Goal: Task Accomplishment & Management: Manage account settings

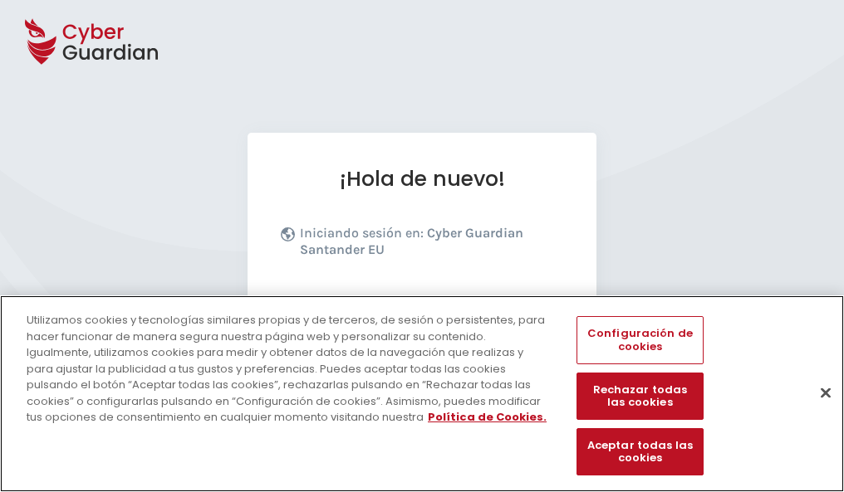
scroll to position [203, 0]
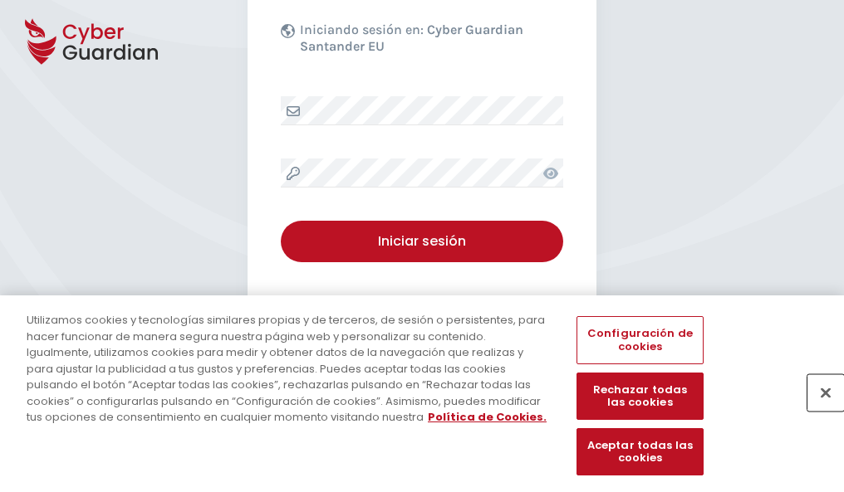
click at [817, 410] on button "Cerrar" at bounding box center [825, 393] width 37 height 37
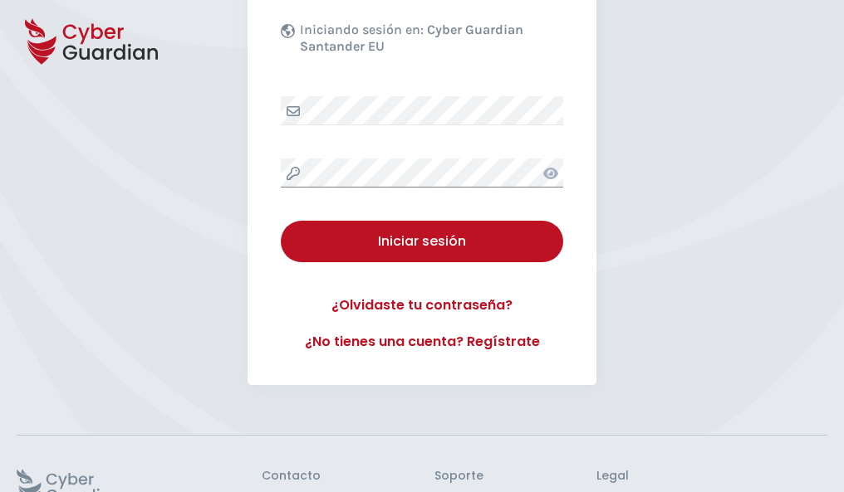
scroll to position [323, 0]
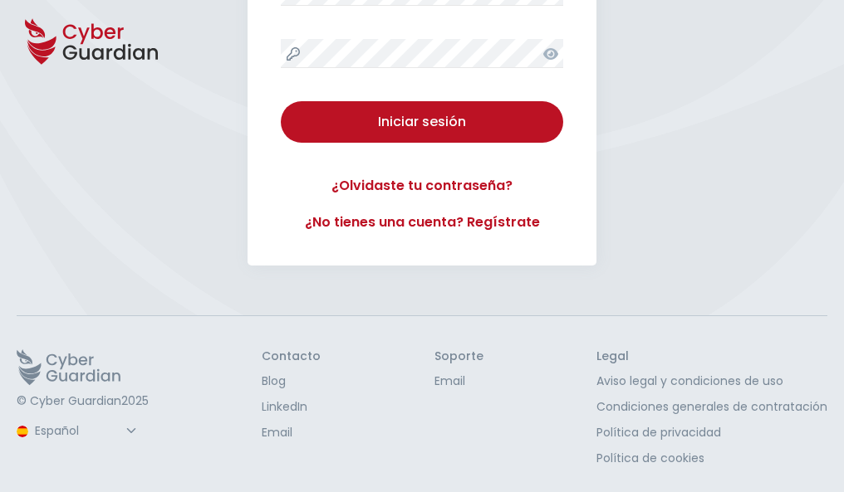
click at [281, 101] on button "Iniciar sesión" at bounding box center [422, 122] width 282 height 42
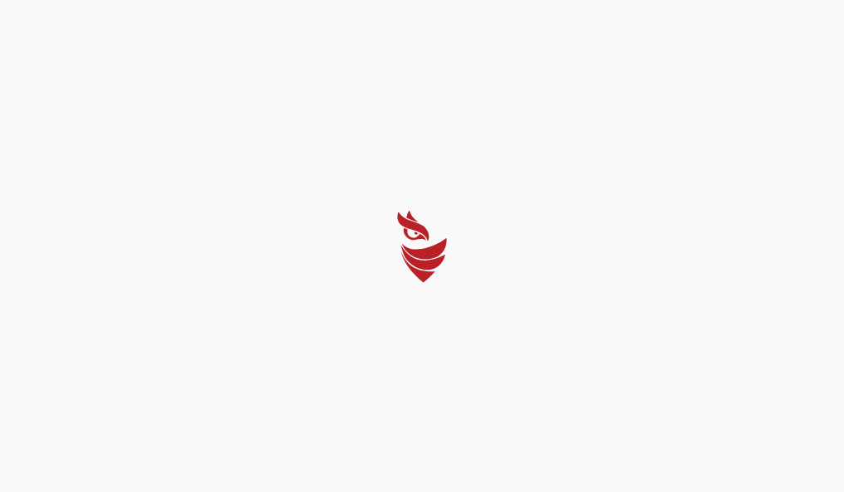
scroll to position [0, 0]
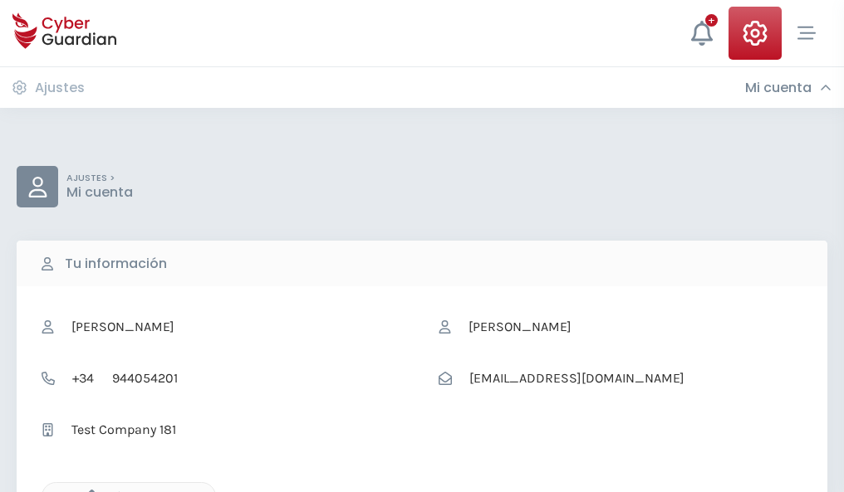
click at [87, 491] on icon "button" at bounding box center [88, 497] width 14 height 14
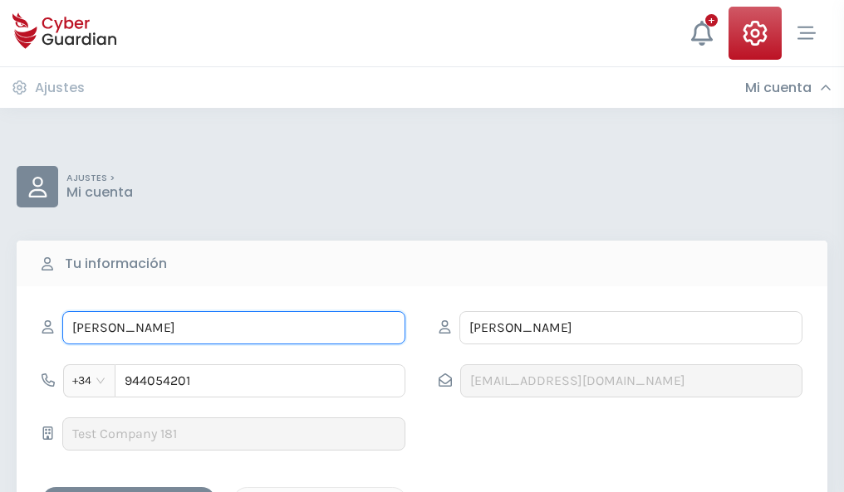
click at [233, 328] on input "TADEO" at bounding box center [233, 327] width 343 height 33
type input "T"
type input "Domingo"
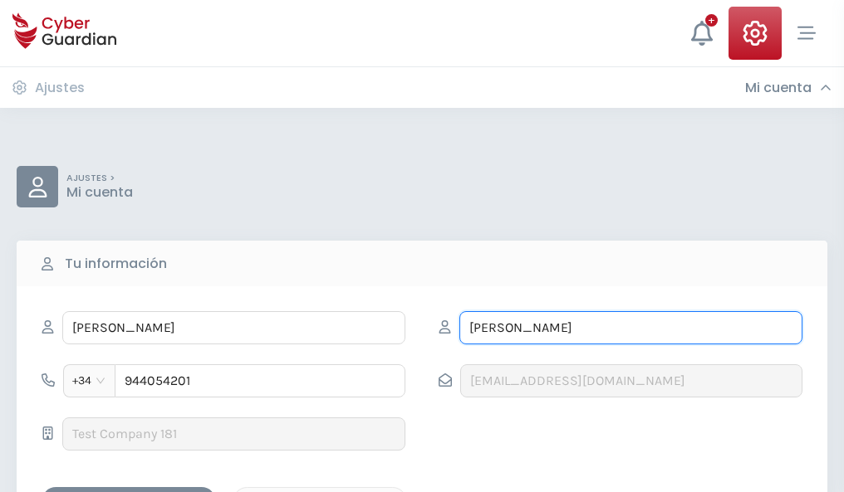
click at [630, 328] on input "CUEVAS" at bounding box center [630, 327] width 343 height 33
type input "C"
type input "Vera"
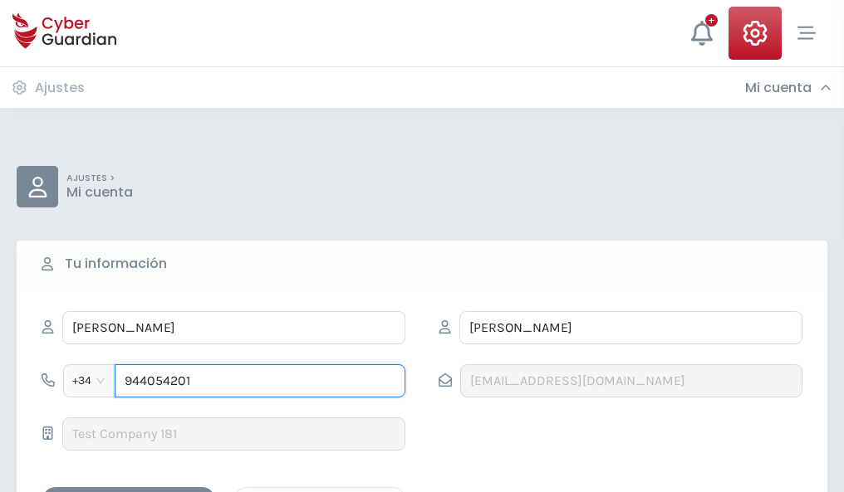
click at [260, 381] on input "944054201" at bounding box center [260, 381] width 291 height 33
type input "9"
type input "921770378"
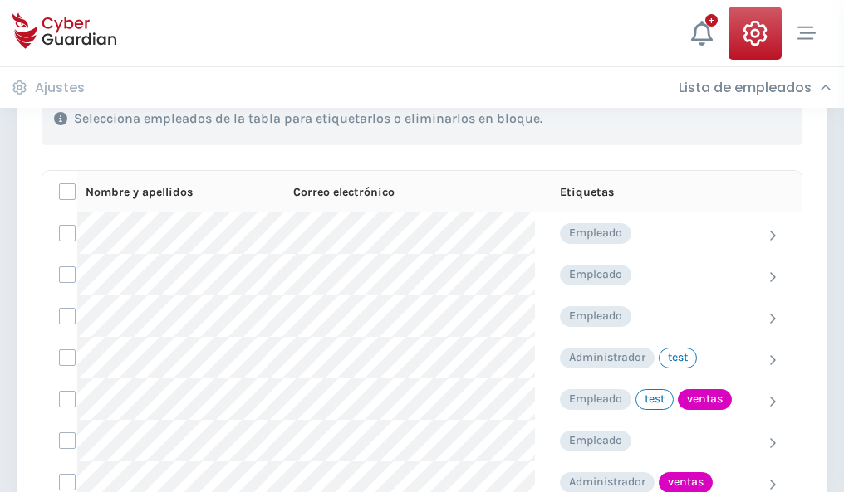
scroll to position [752, 0]
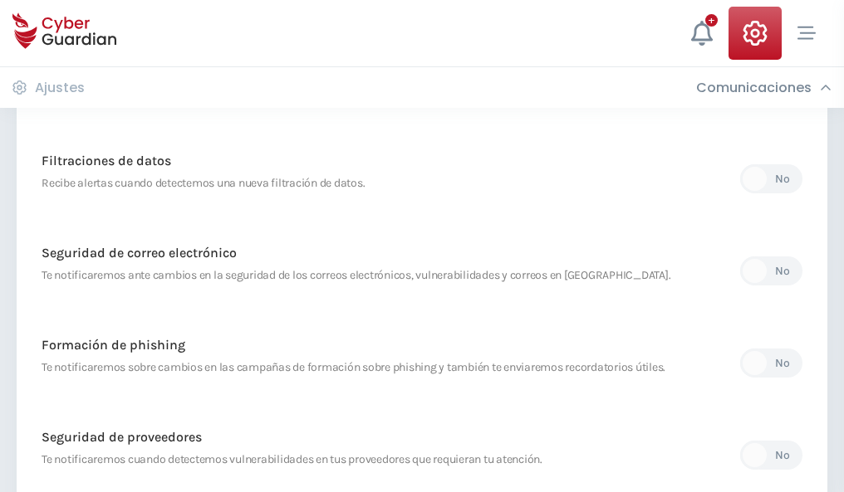
scroll to position [874, 0]
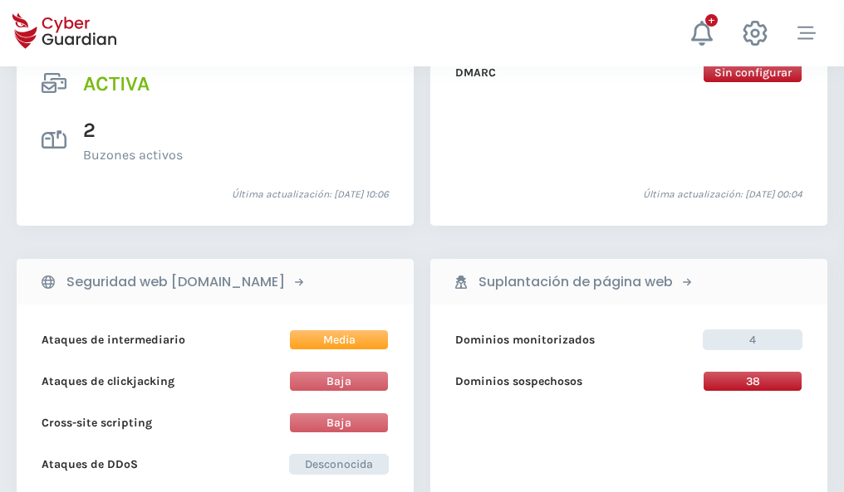
scroll to position [1687, 0]
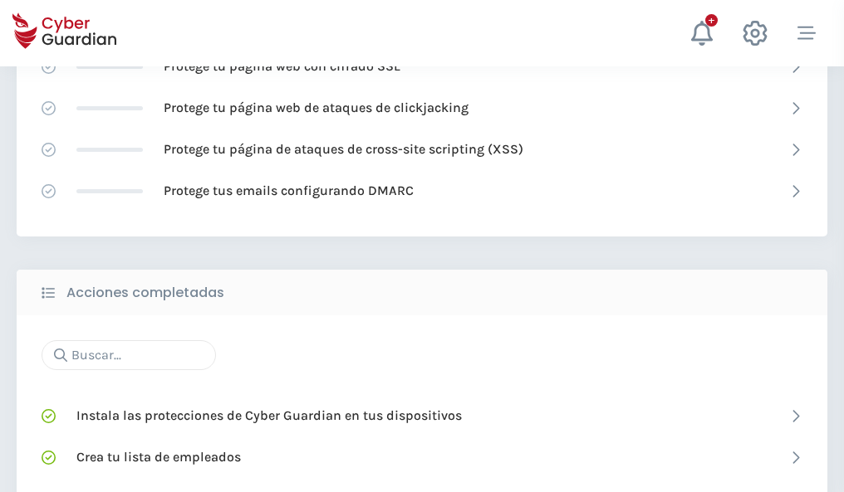
scroll to position [1106, 0]
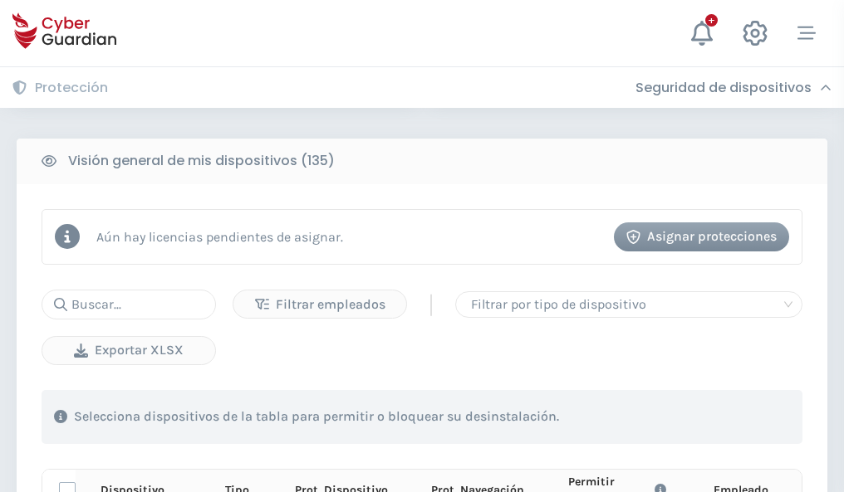
scroll to position [1467, 0]
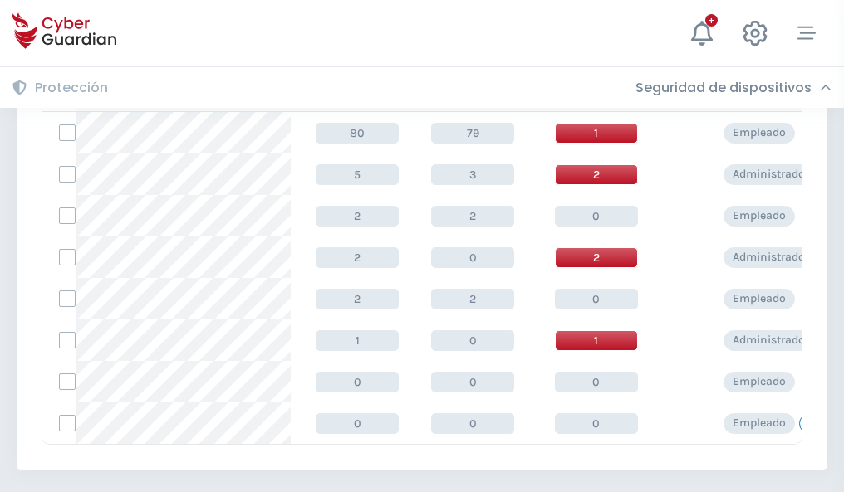
scroll to position [771, 0]
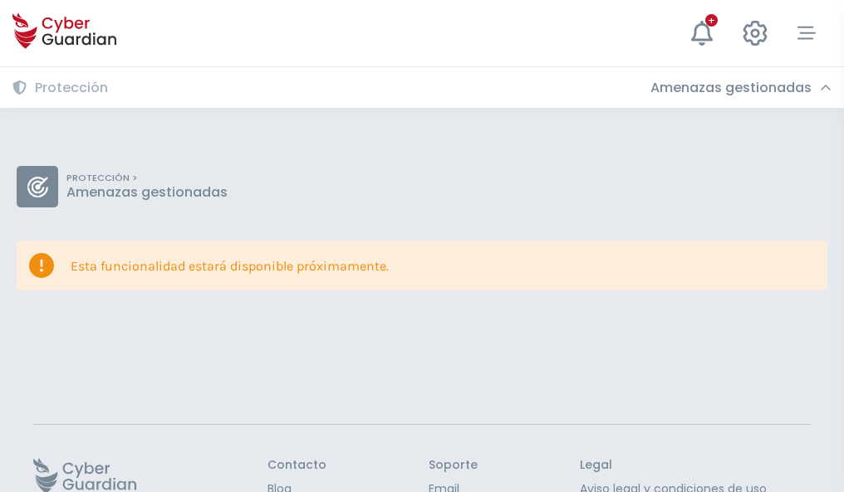
scroll to position [108, 0]
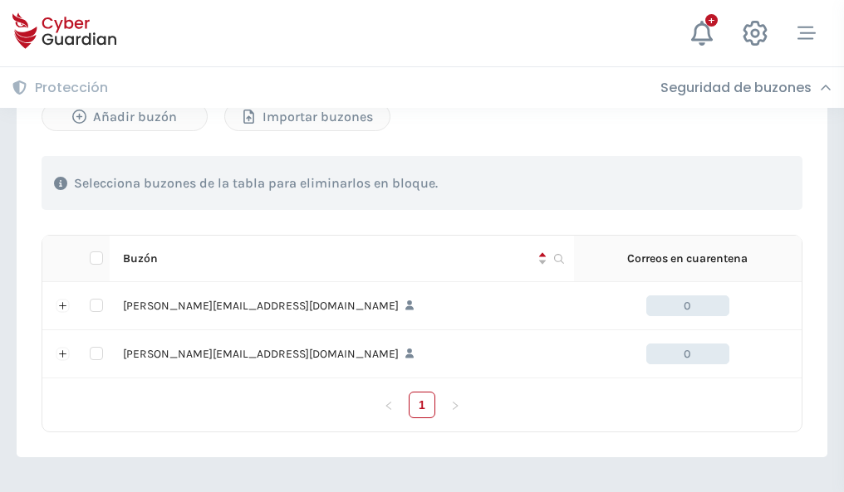
scroll to position [722, 0]
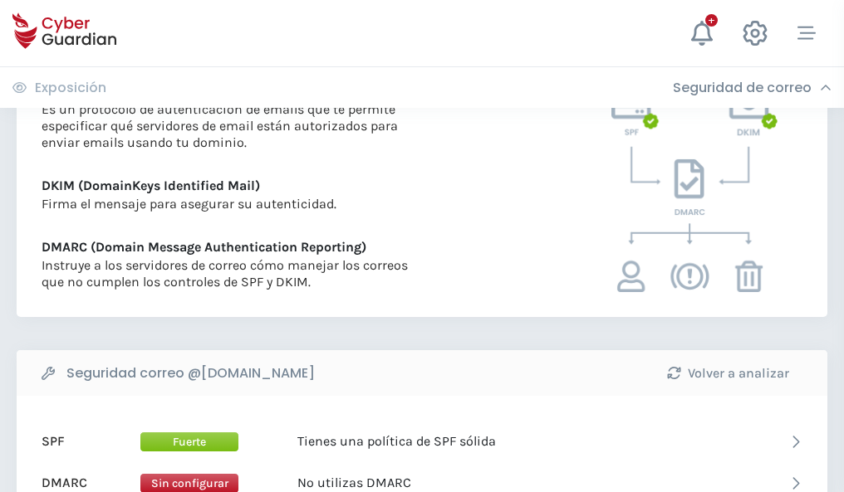
scroll to position [896, 0]
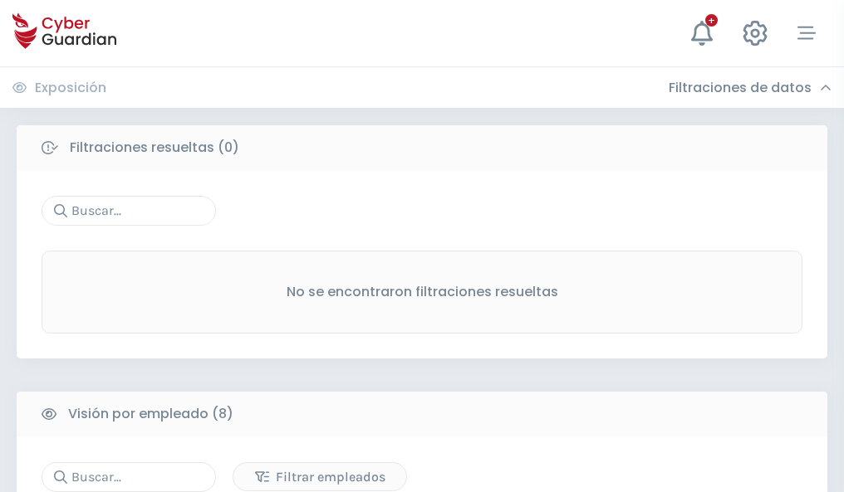
scroll to position [1415, 0]
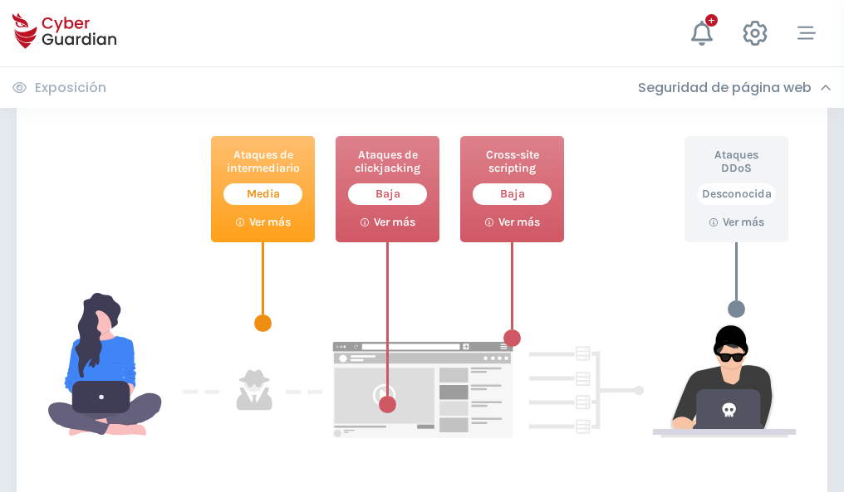
scroll to position [904, 0]
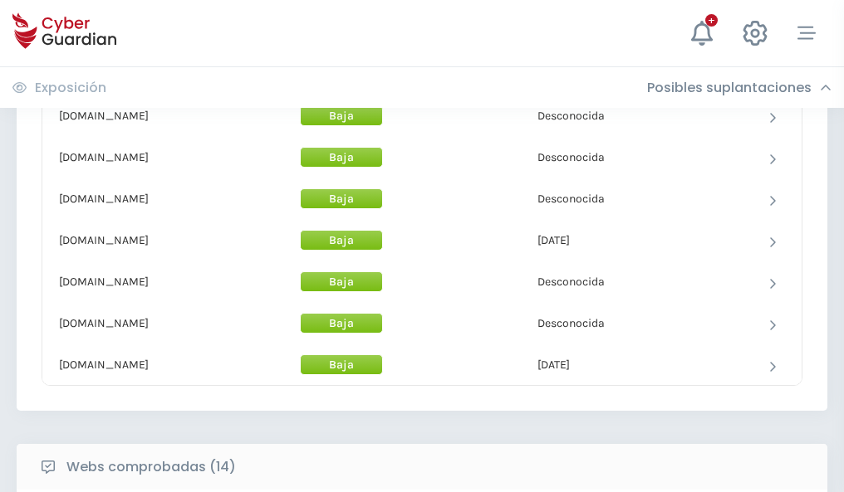
scroll to position [1619, 0]
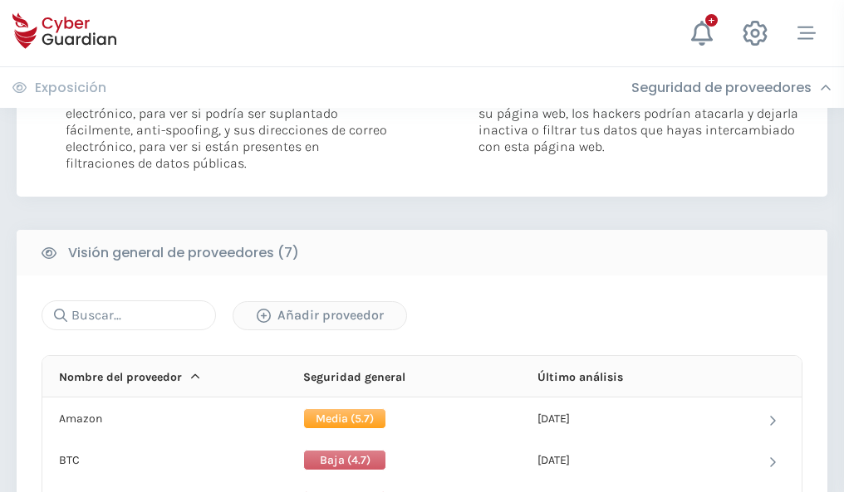
scroll to position [1112, 0]
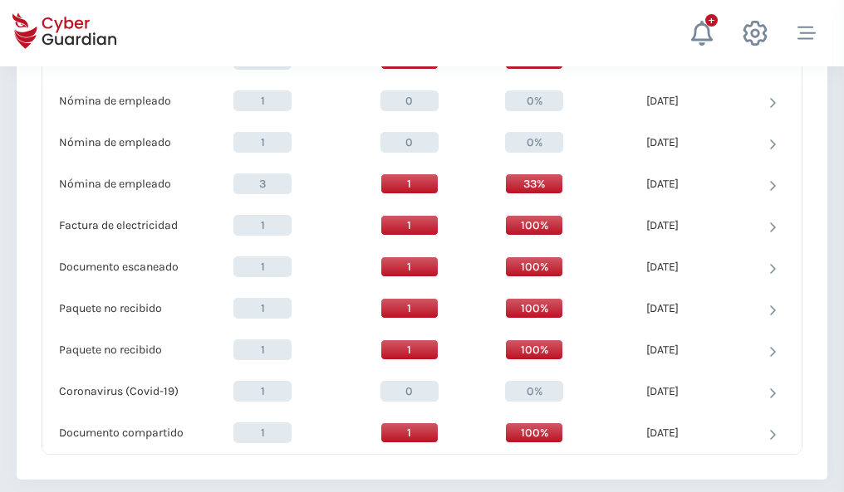
scroll to position [1722, 0]
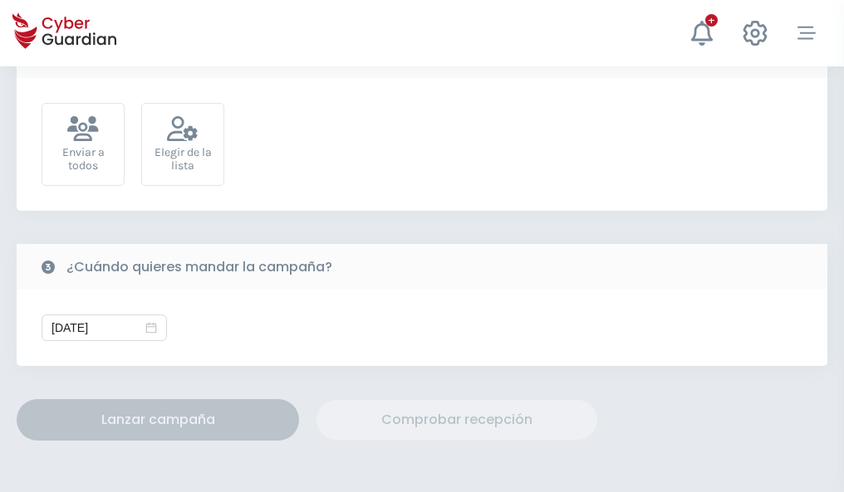
scroll to position [608, 0]
